Goal: Information Seeking & Learning: Learn about a topic

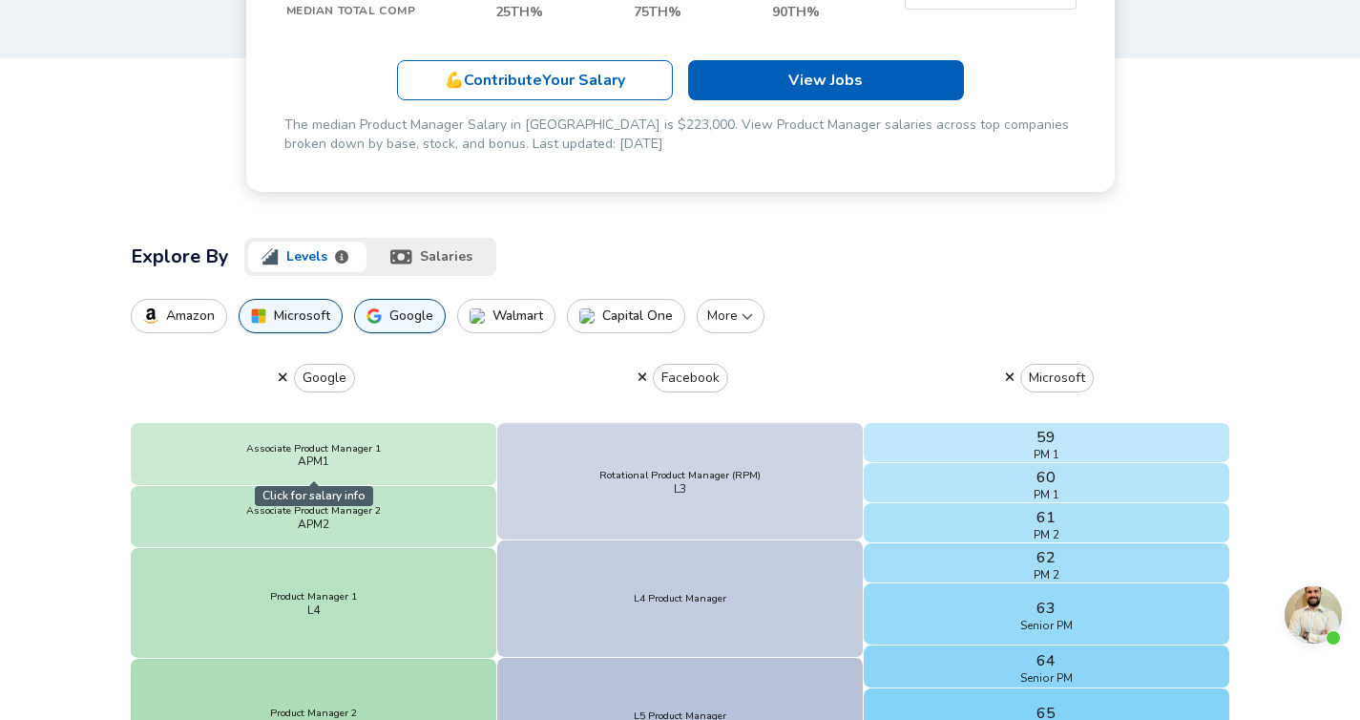
scroll to position [353, 0]
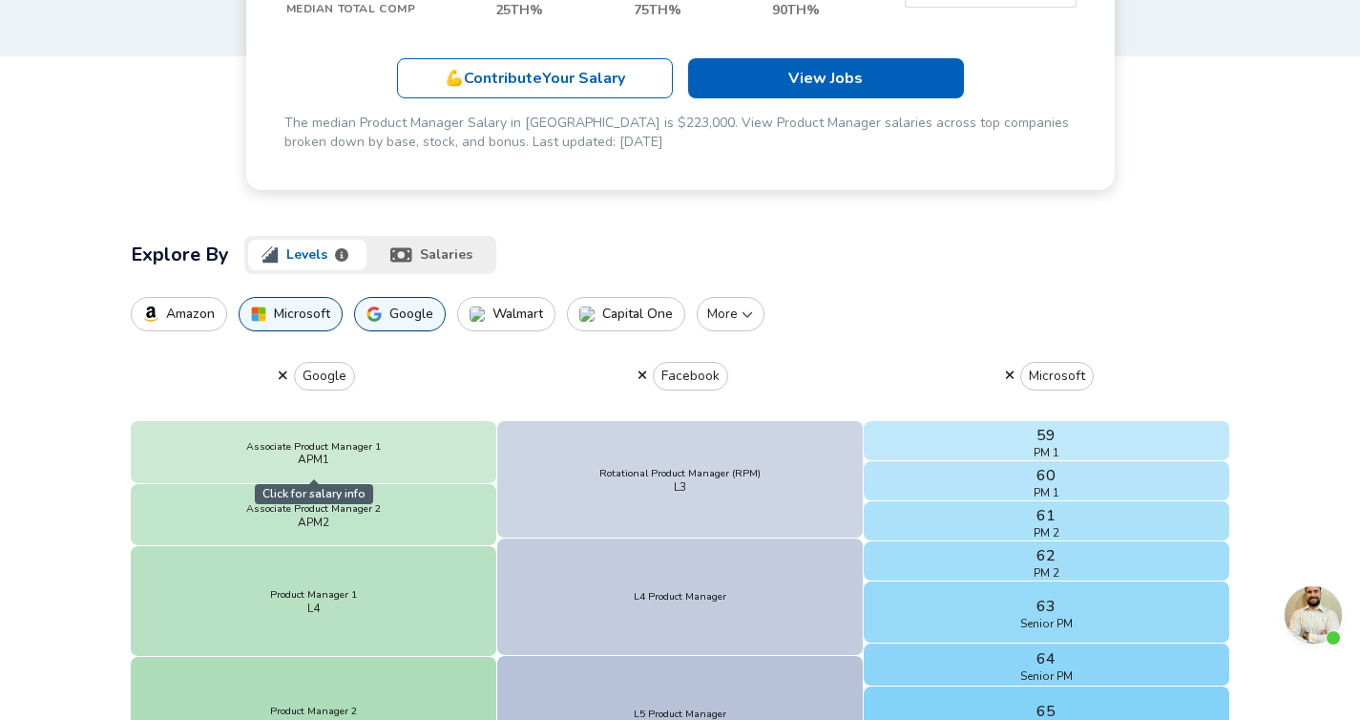
click at [439, 251] on button "salaries" at bounding box center [433, 255] width 126 height 38
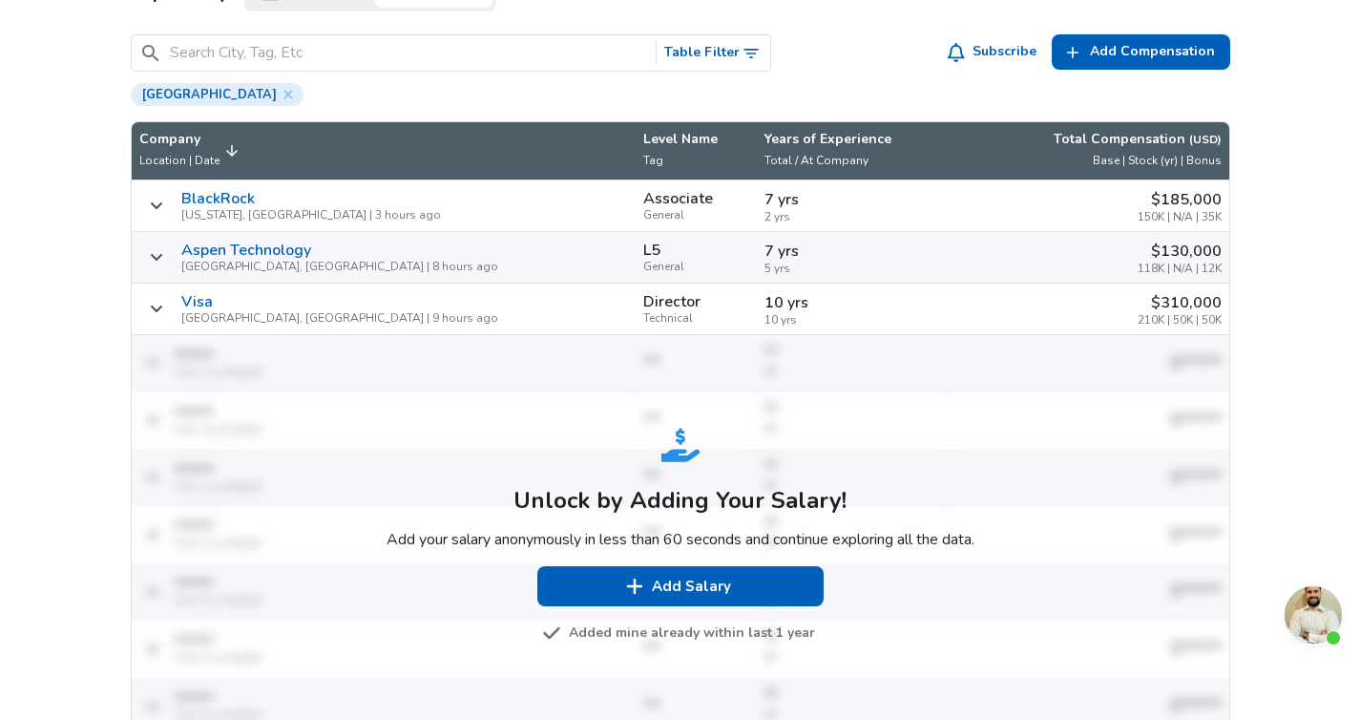
scroll to position [667, 0]
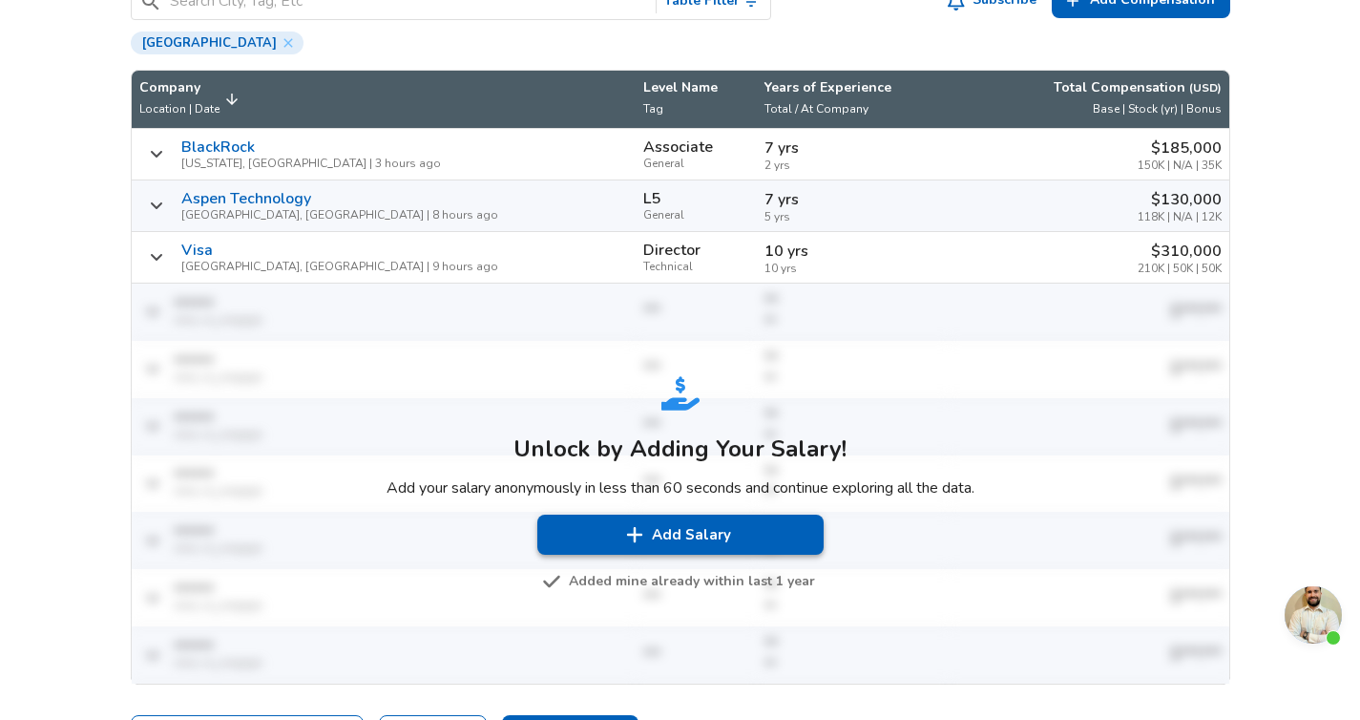
click at [640, 537] on img "Salary Submissions" at bounding box center [634, 534] width 19 height 19
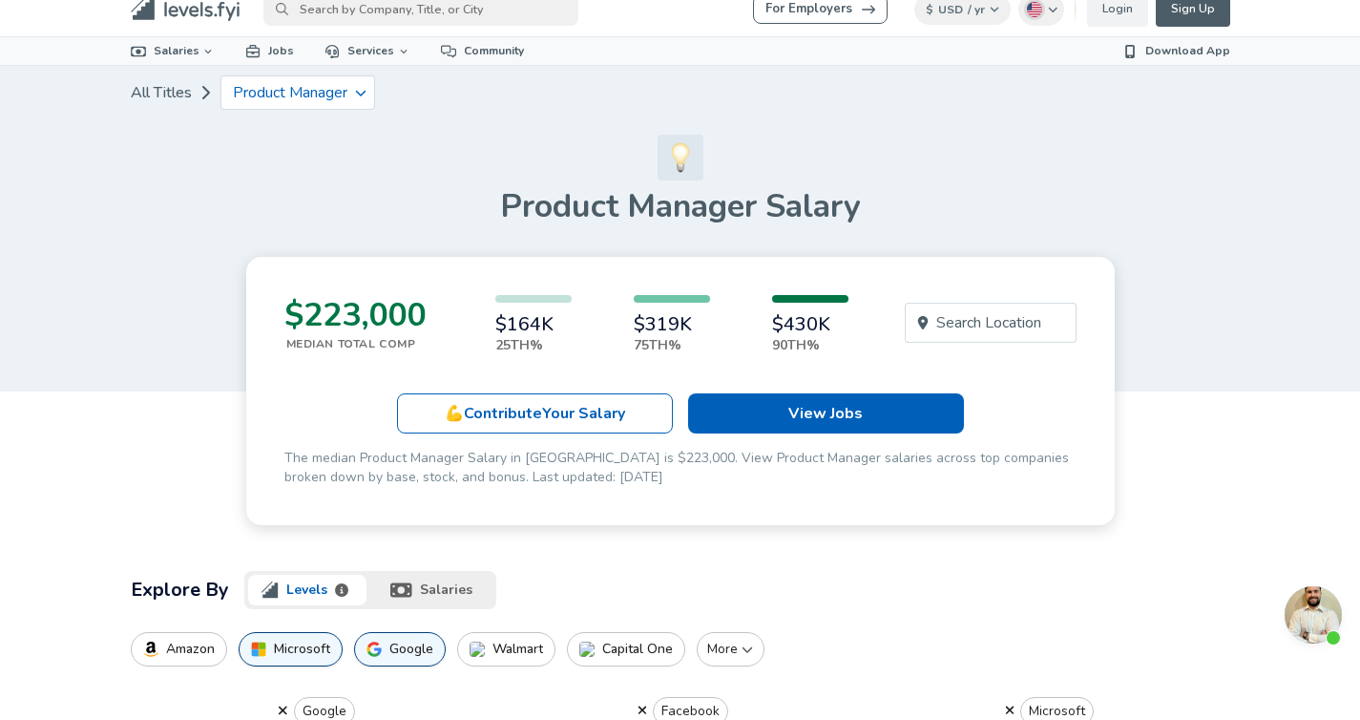
click at [402, 578] on button "salaries" at bounding box center [433, 590] width 126 height 38
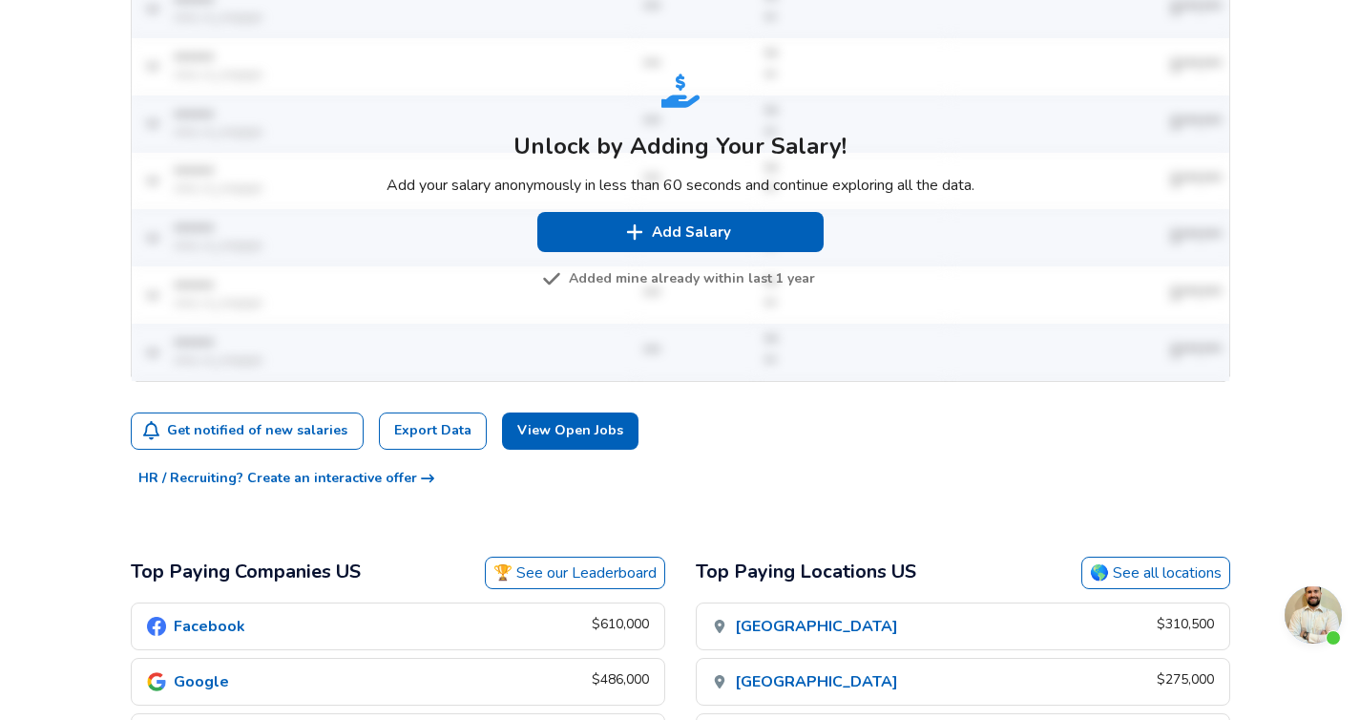
click at [631, 277] on button "Added mine already within last 1 year" at bounding box center [680, 279] width 269 height 24
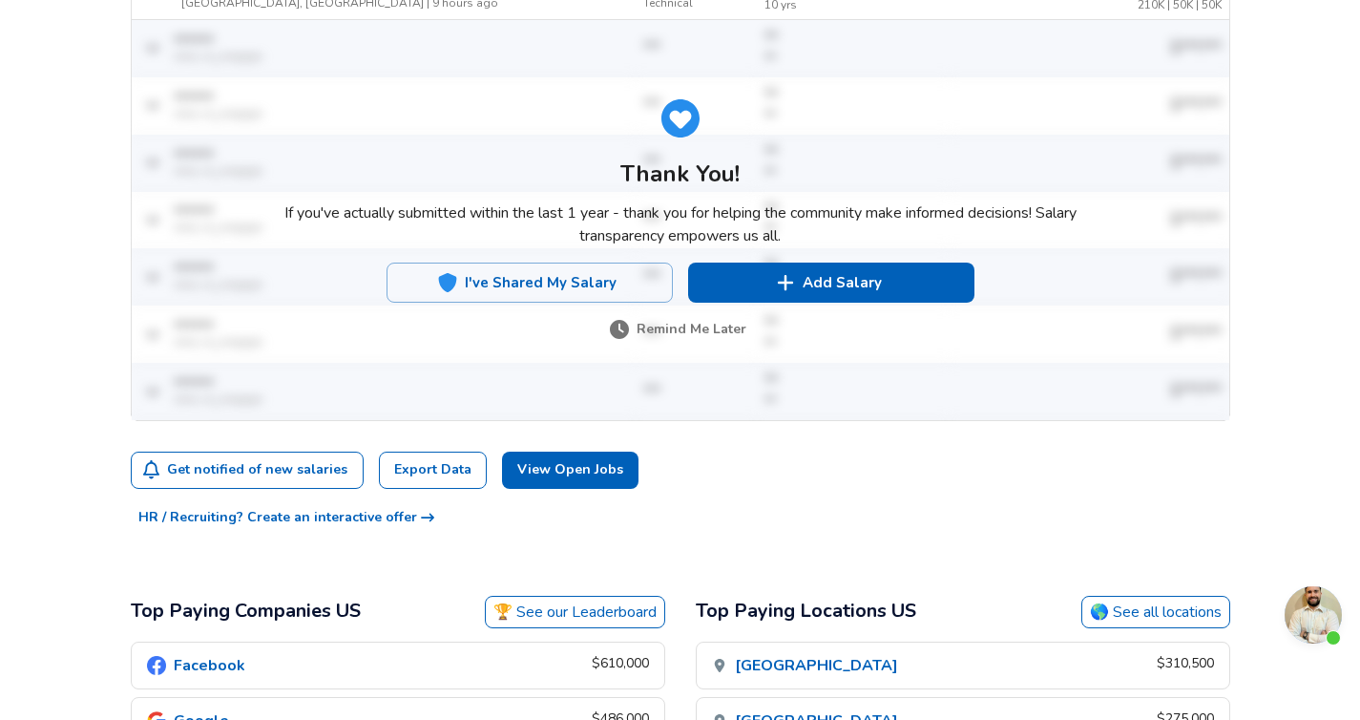
scroll to position [828, 0]
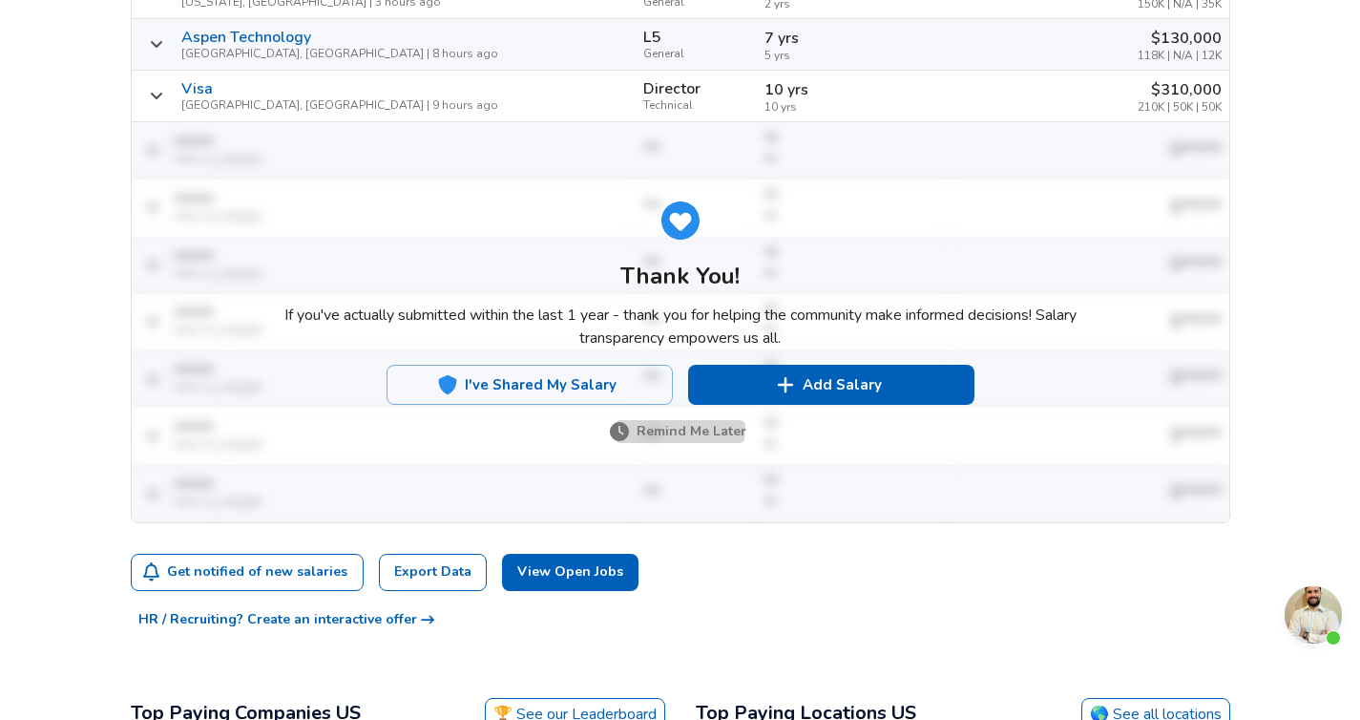
click at [646, 424] on button "Remind Me Later" at bounding box center [680, 432] width 133 height 24
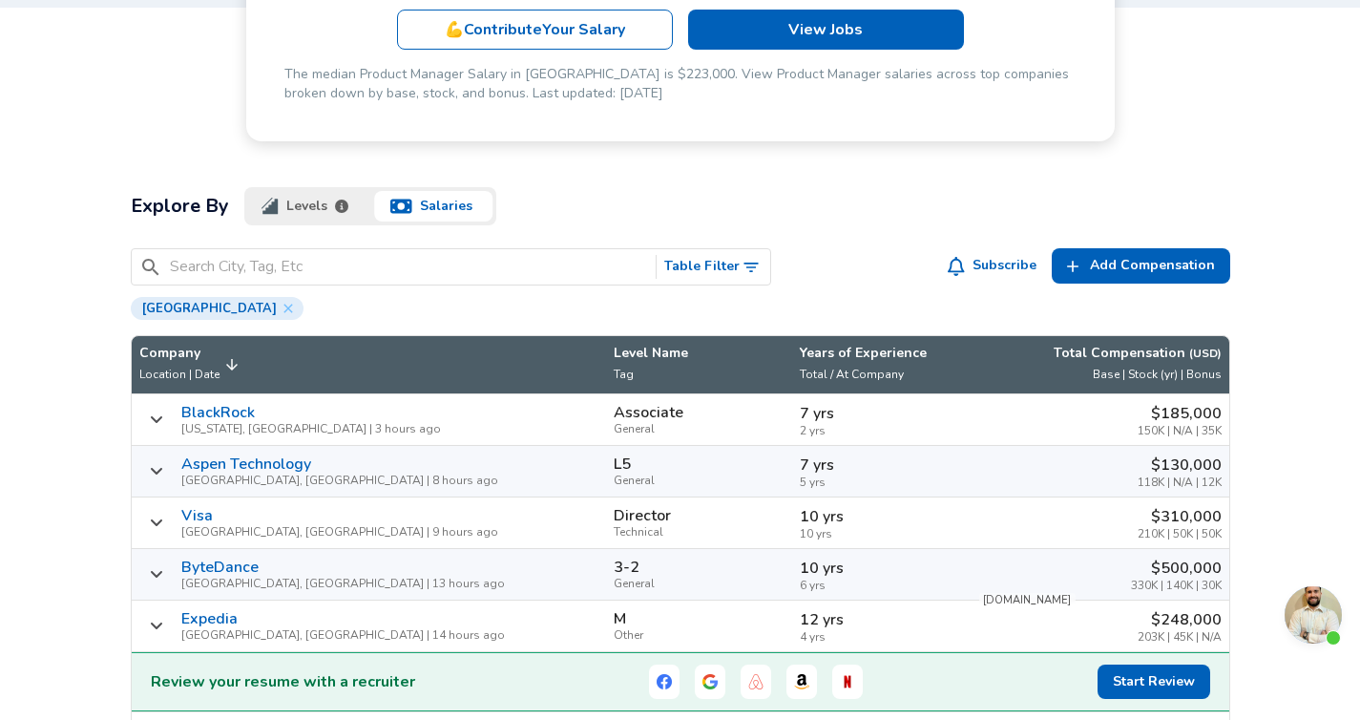
scroll to position [445, 0]
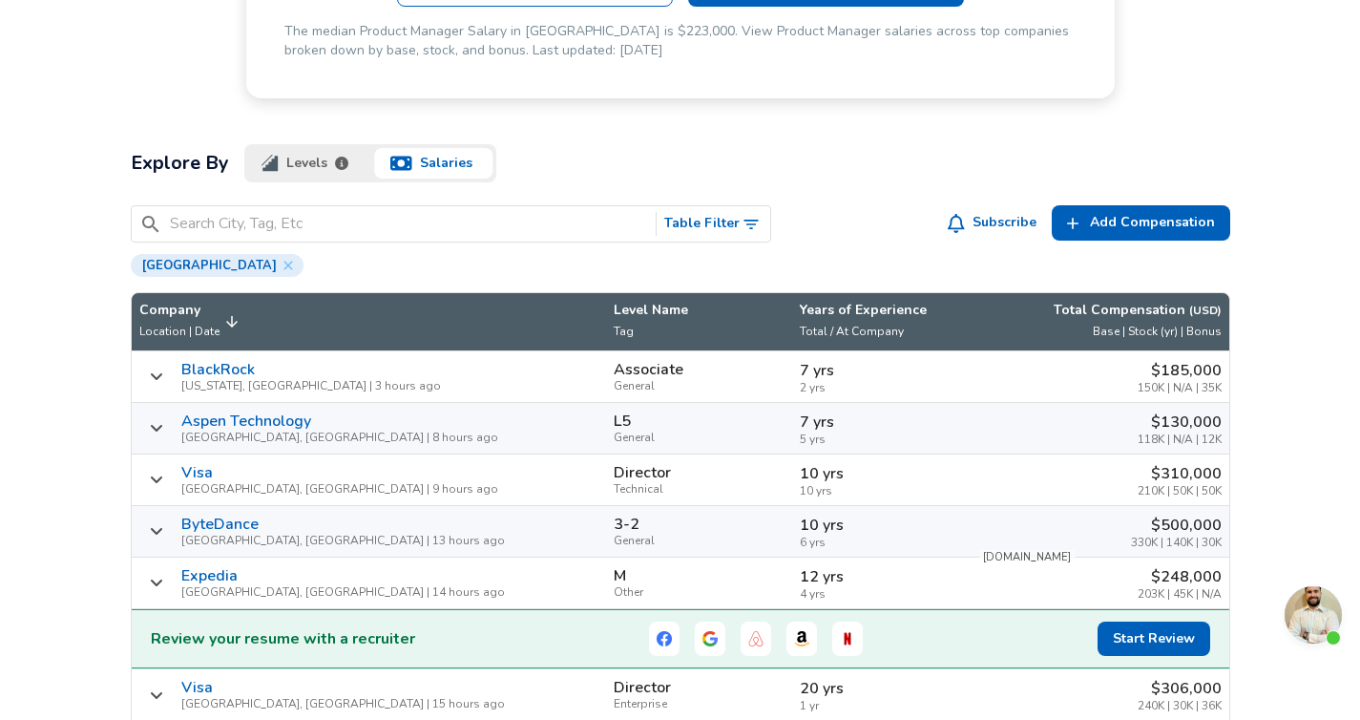
click at [257, 228] on input "Search City, Tag, Etc" at bounding box center [409, 224] width 479 height 24
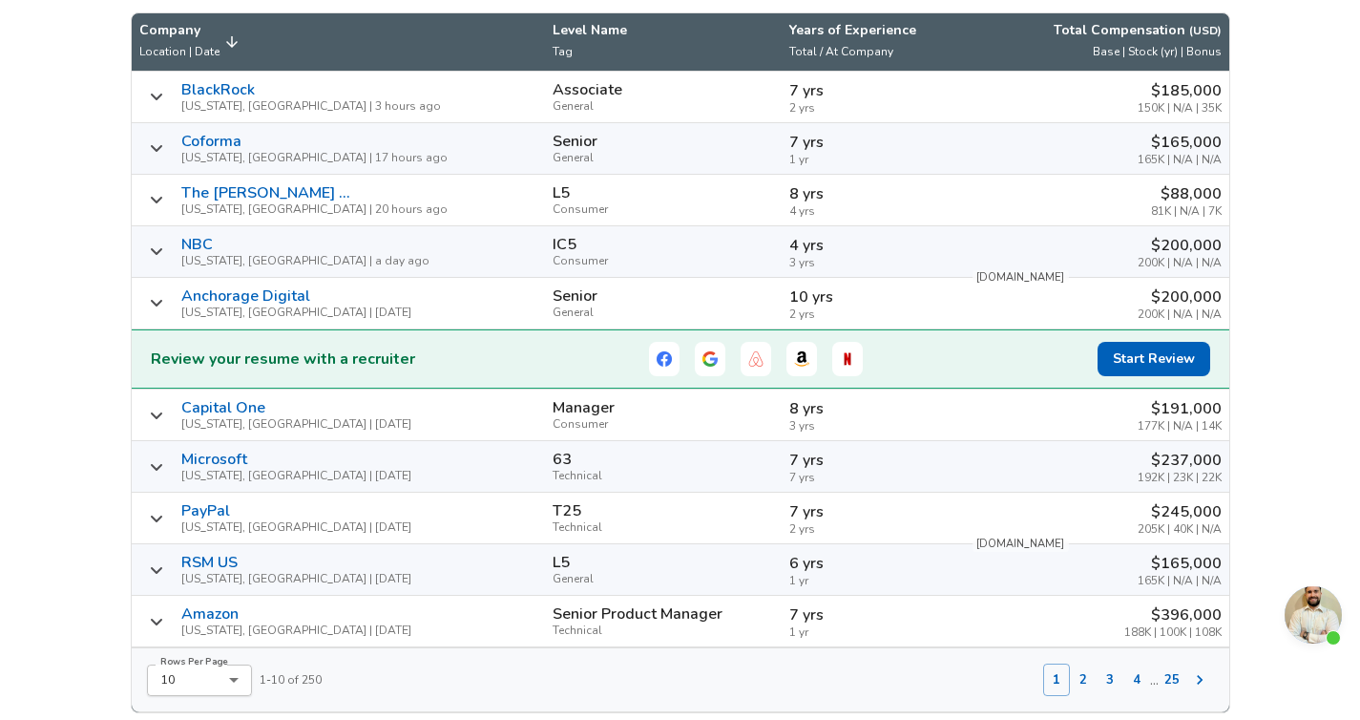
scroll to position [760, 0]
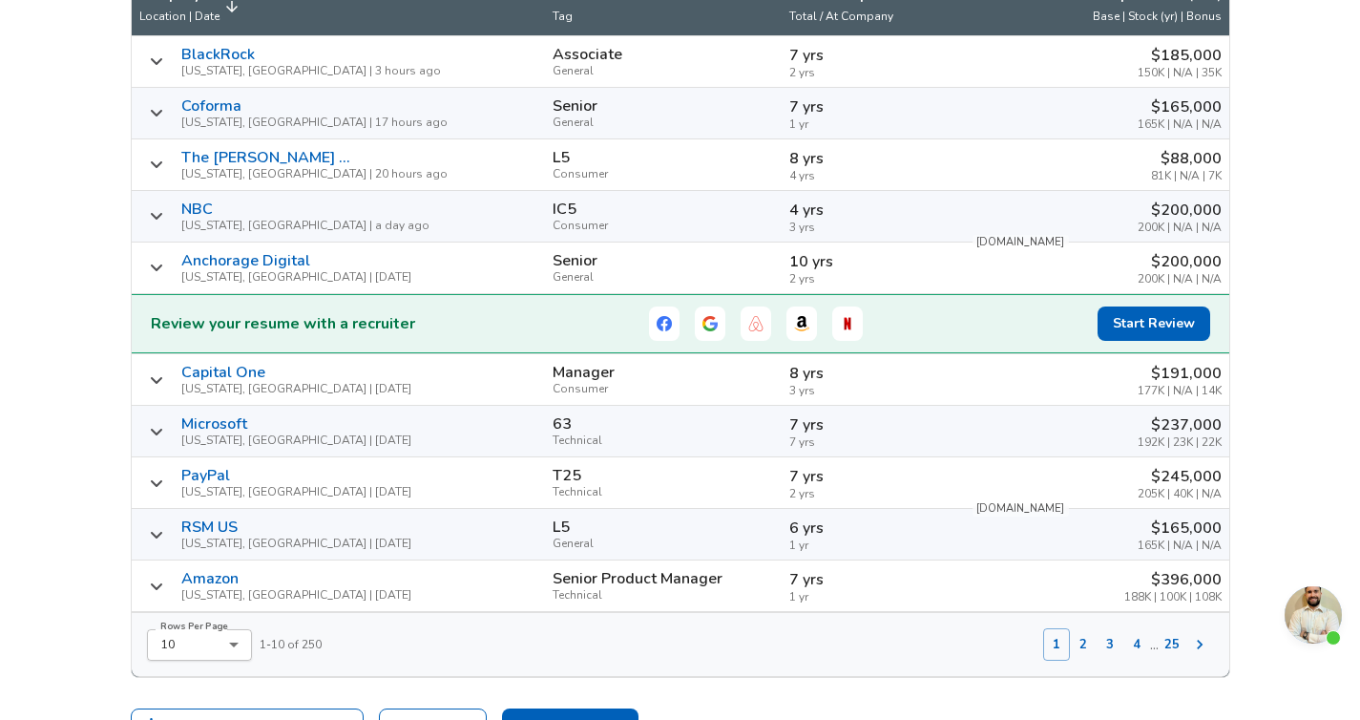
type input "[US_STATE]"
click at [1084, 650] on button "2" at bounding box center [1083, 644] width 27 height 32
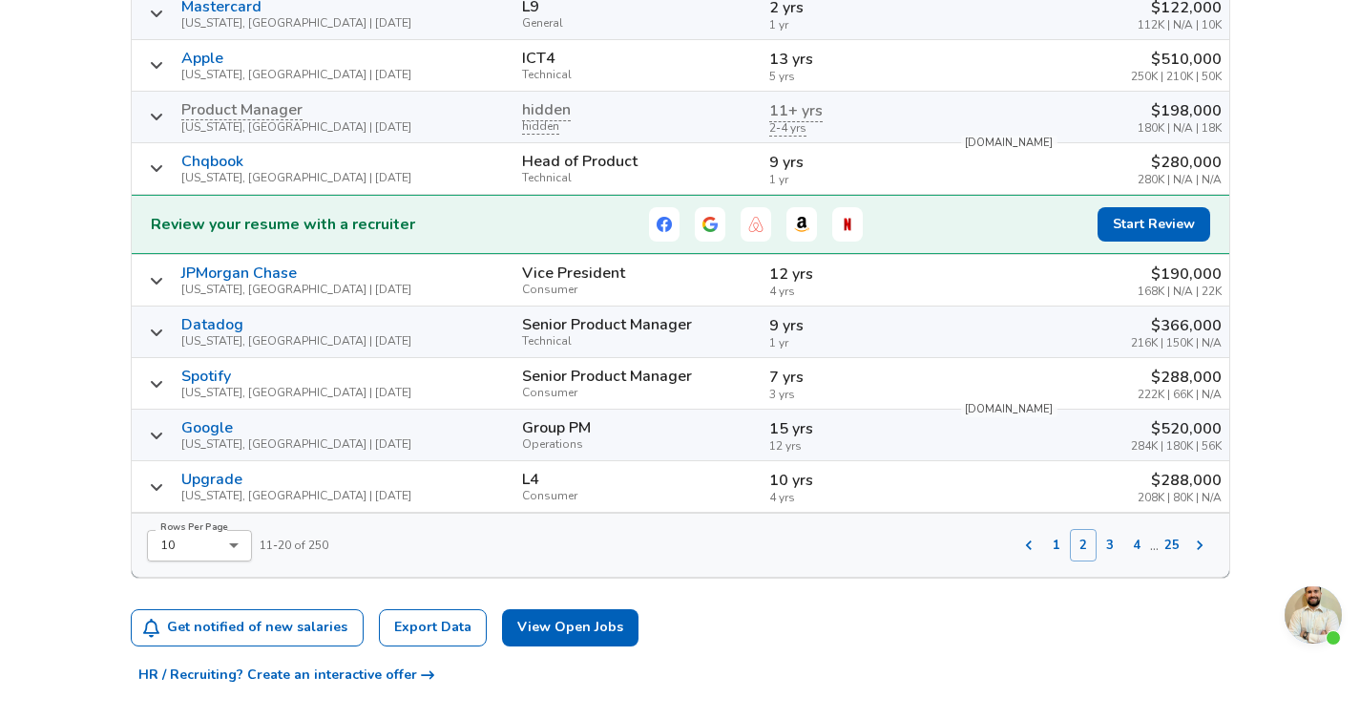
scroll to position [864, 0]
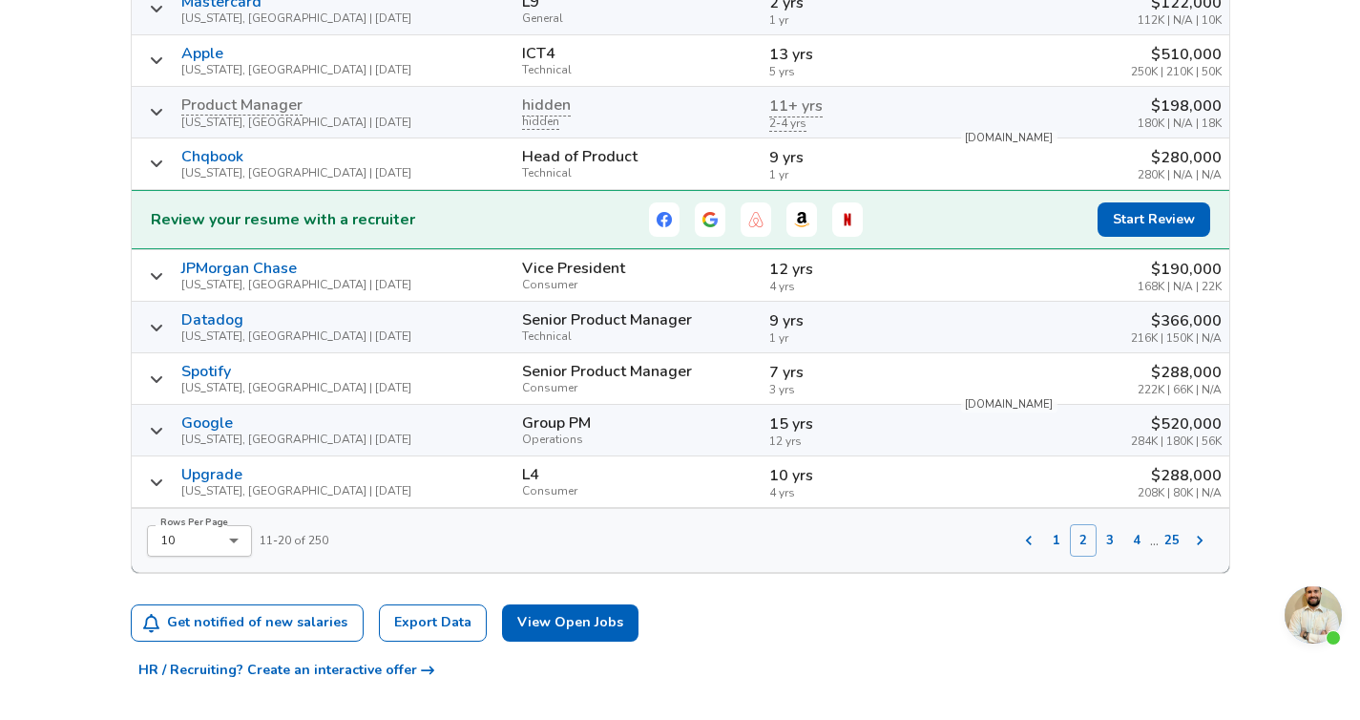
click at [1109, 534] on button "3" at bounding box center [1110, 540] width 27 height 32
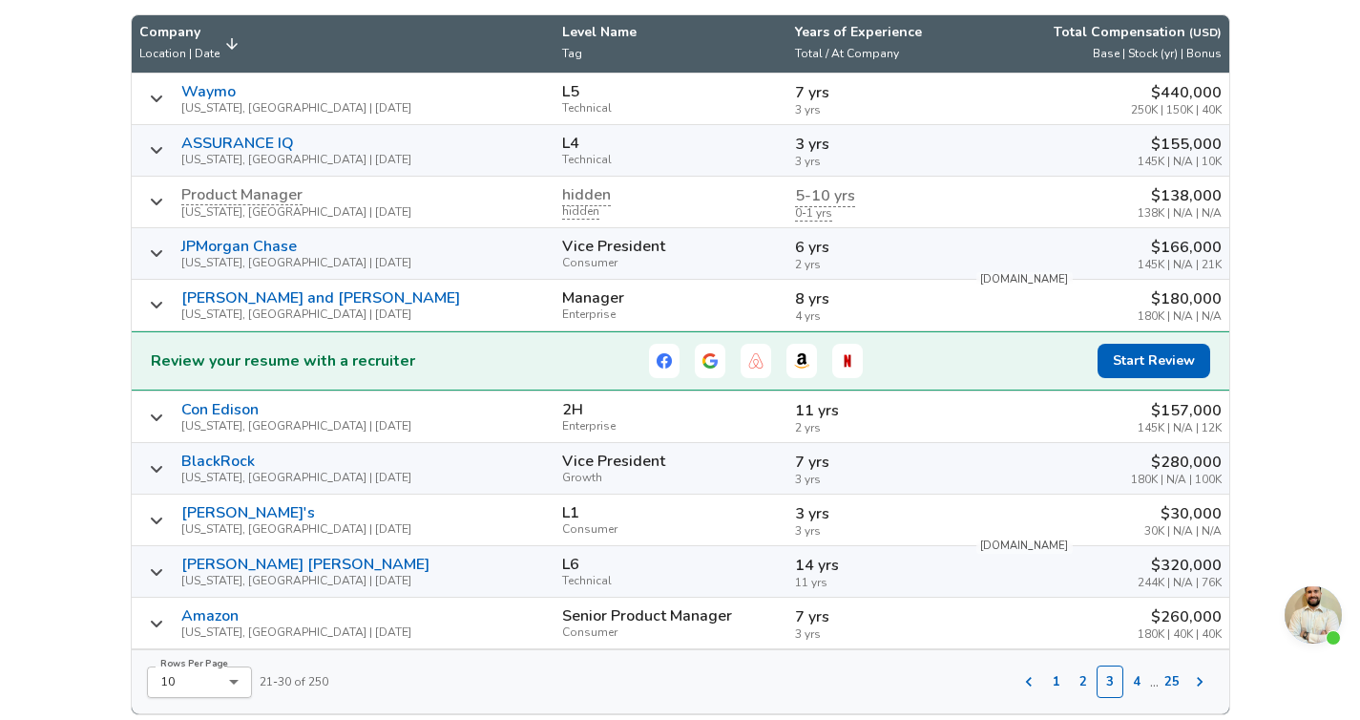
scroll to position [721, 0]
